Goal: Find specific page/section: Locate a particular part of the current website

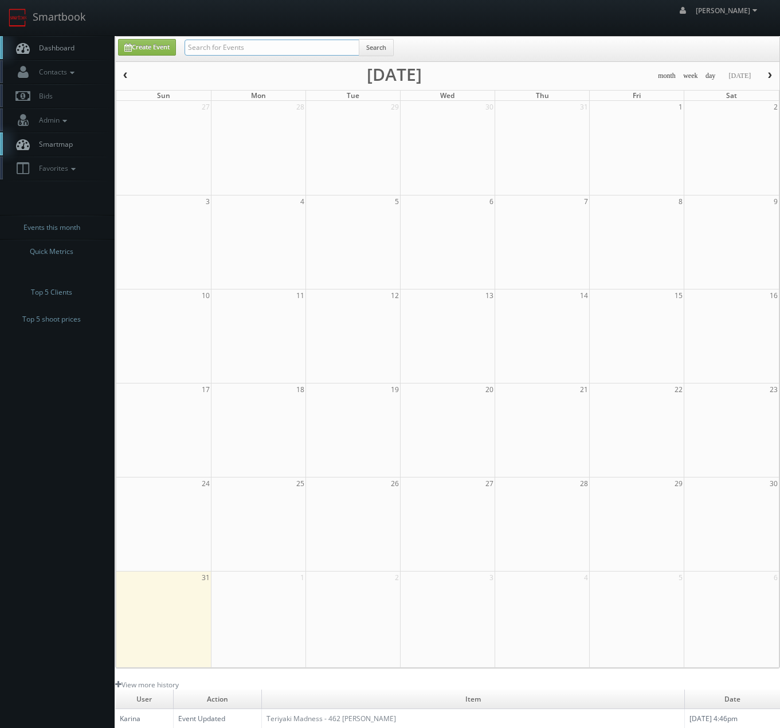
drag, startPoint x: 0, startPoint y: 0, endPoint x: 287, endPoint y: 53, distance: 291.3
click at [301, 47] on input "text" at bounding box center [272, 48] width 175 height 16
type input "brightstar"
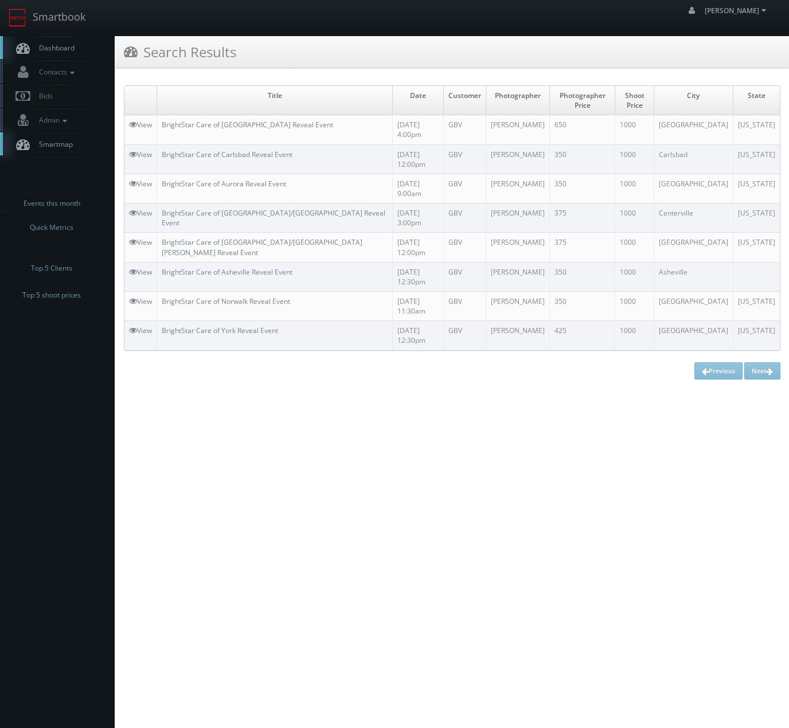
drag, startPoint x: 464, startPoint y: 265, endPoint x: 527, endPoint y: 264, distance: 62.5
click at [527, 264] on td "[PERSON_NAME]" at bounding box center [518, 276] width 64 height 29
